Goal: Browse casually

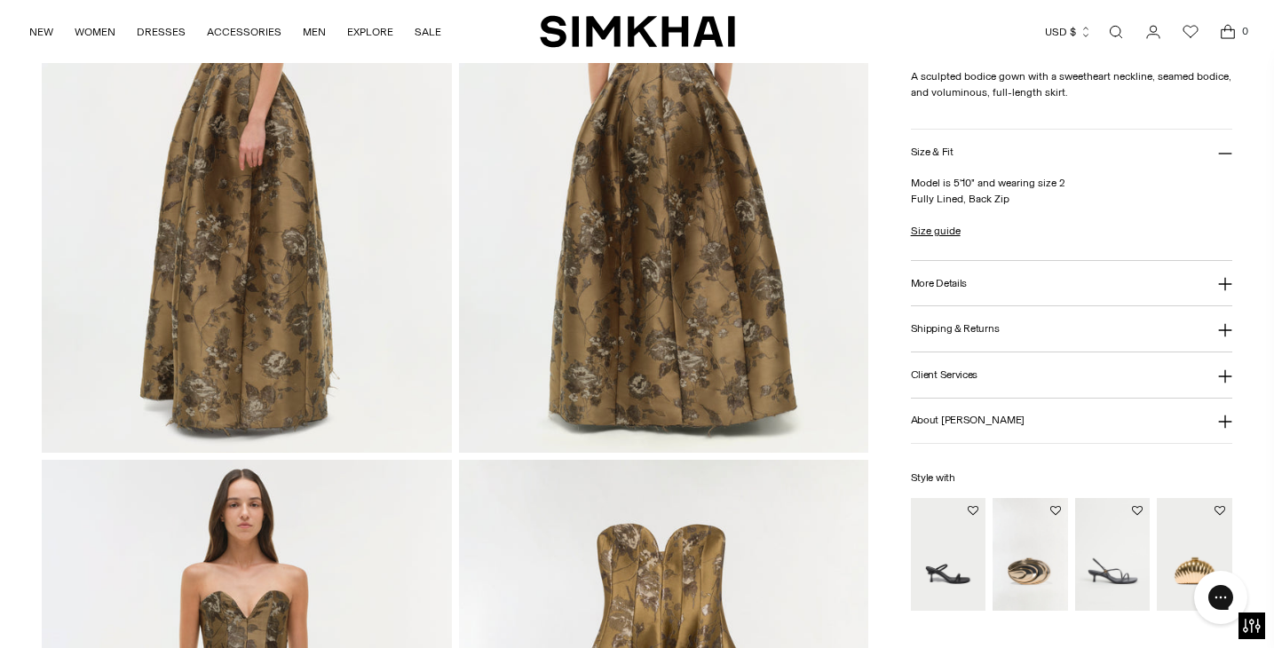
scroll to position [1176, 0]
